Goal: Navigation & Orientation: Find specific page/section

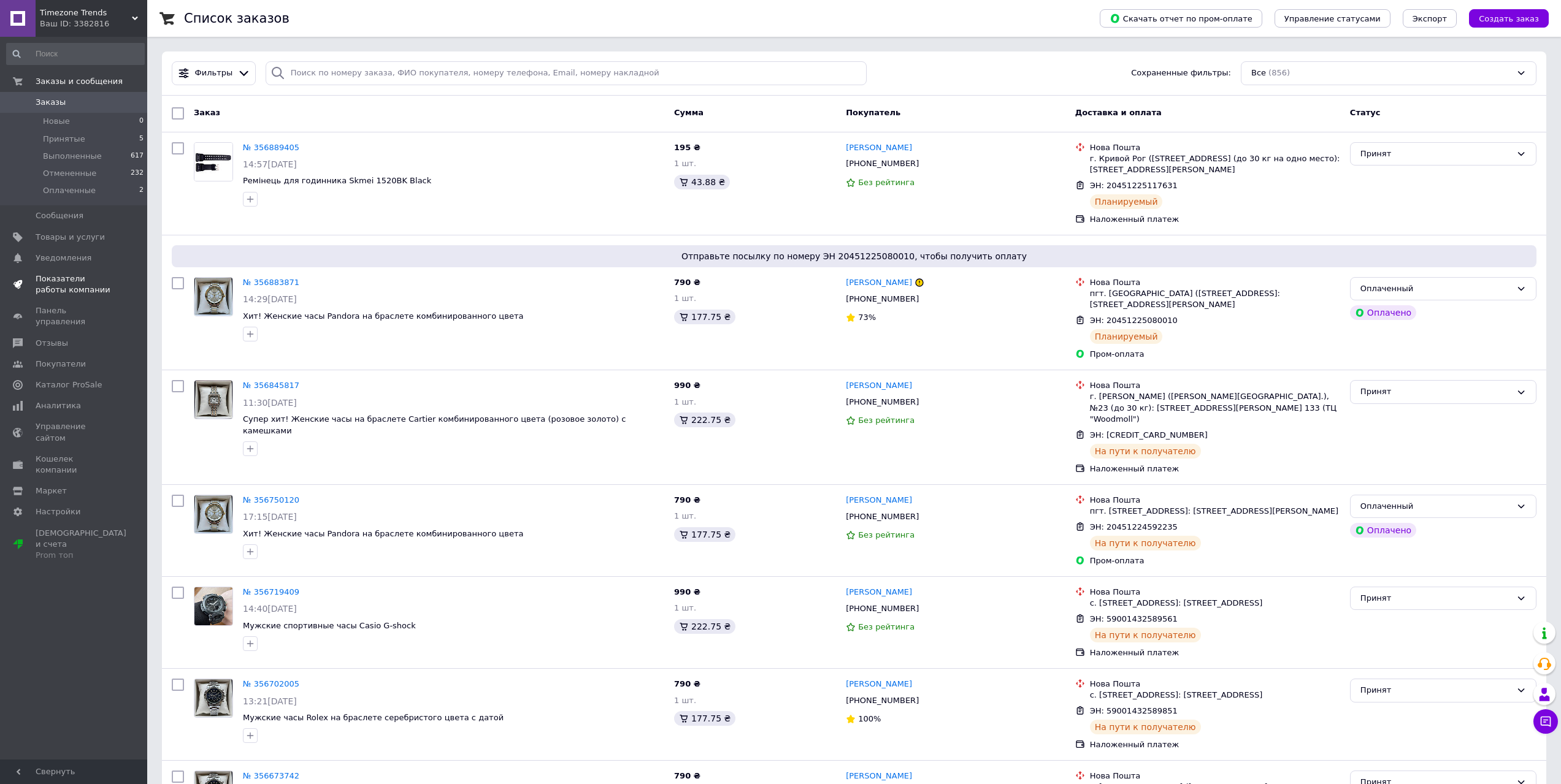
click at [76, 287] on span "Показатели работы компании" at bounding box center [74, 284] width 78 height 22
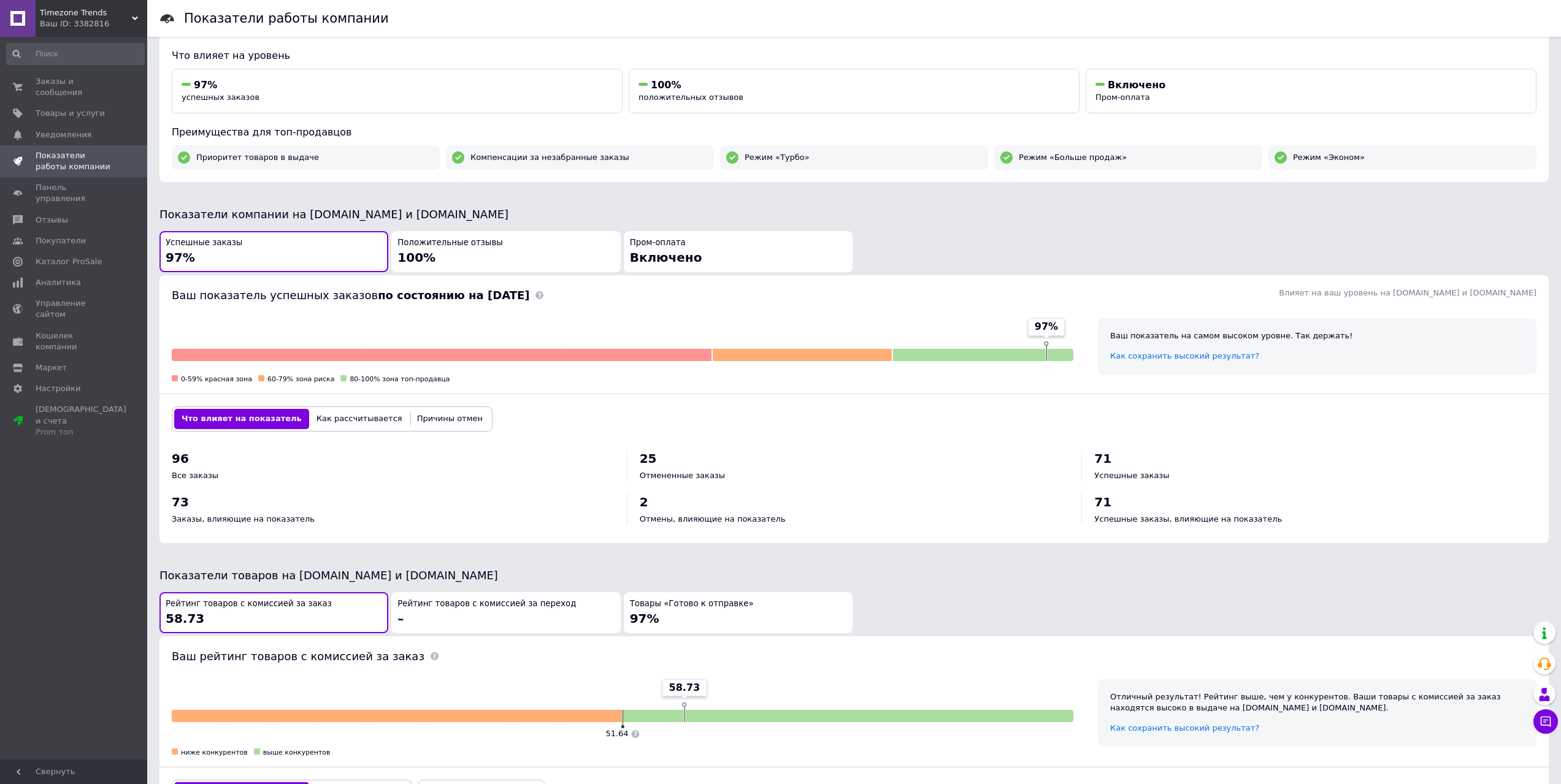
scroll to position [280, 0]
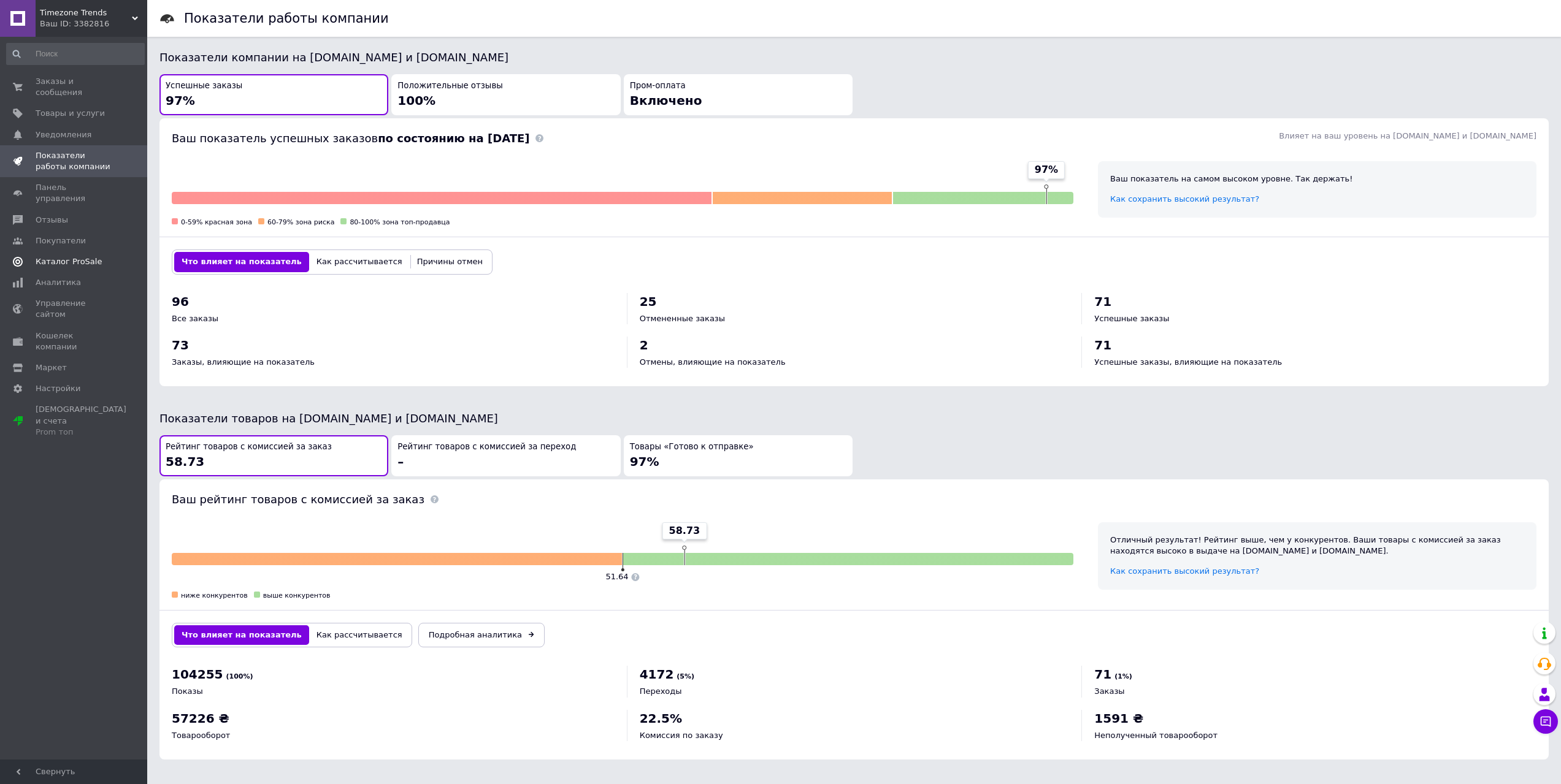
click at [69, 256] on span "Каталог ProSale" at bounding box center [68, 261] width 66 height 11
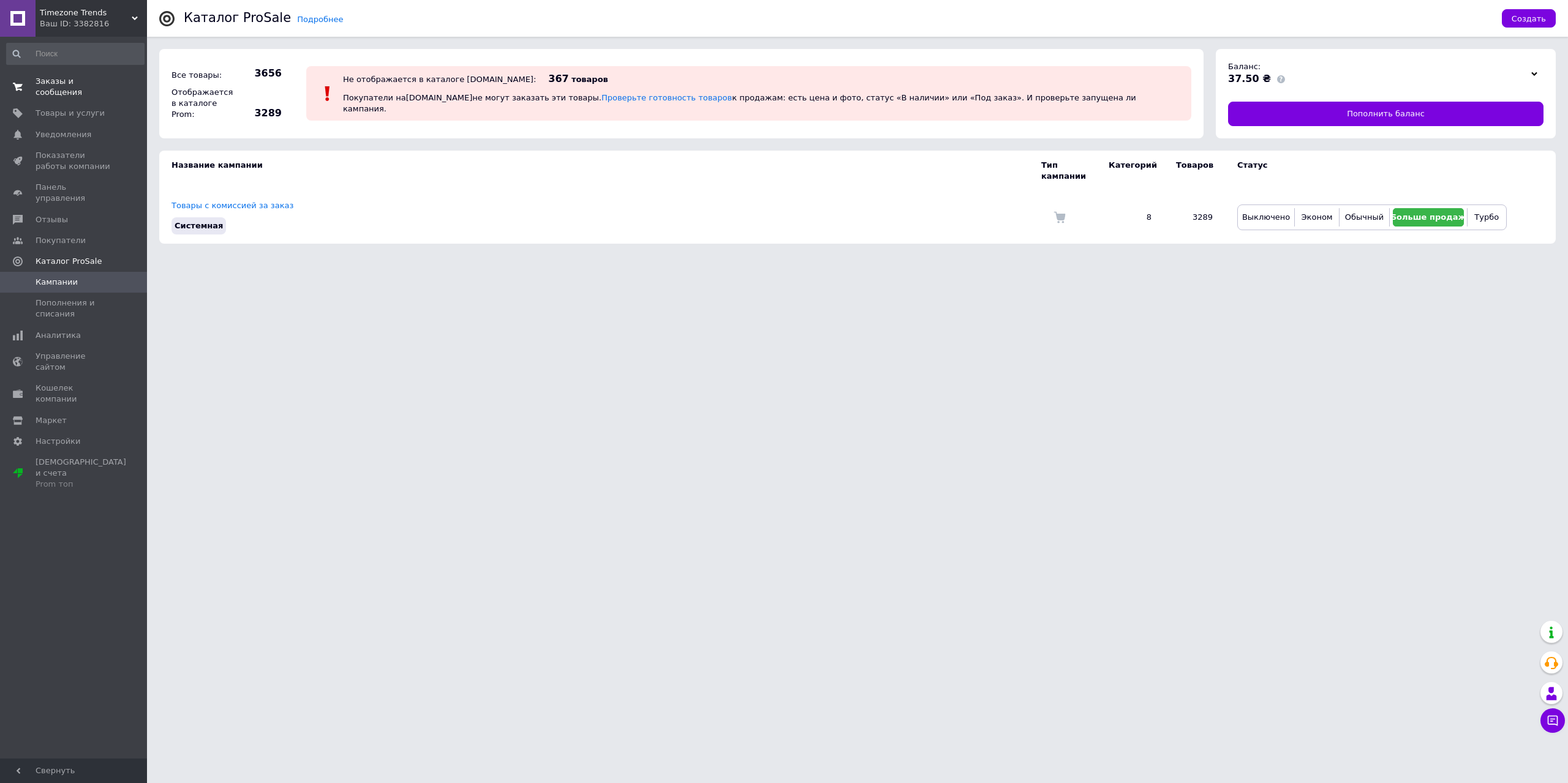
click at [64, 83] on span "Заказы и сообщения" at bounding box center [74, 87] width 78 height 22
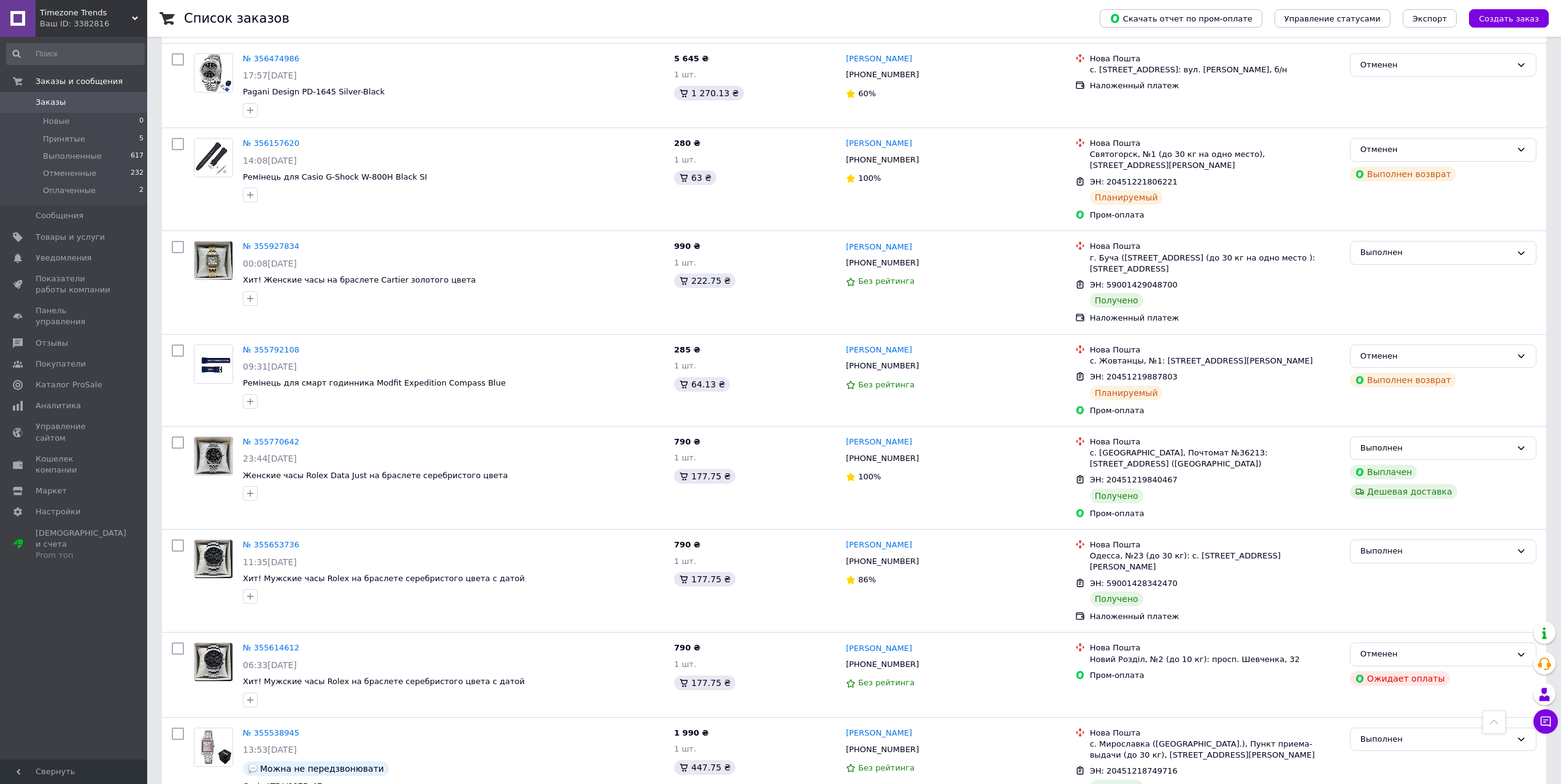
scroll to position [920, 0]
